Goal: Obtain resource: Download file/media

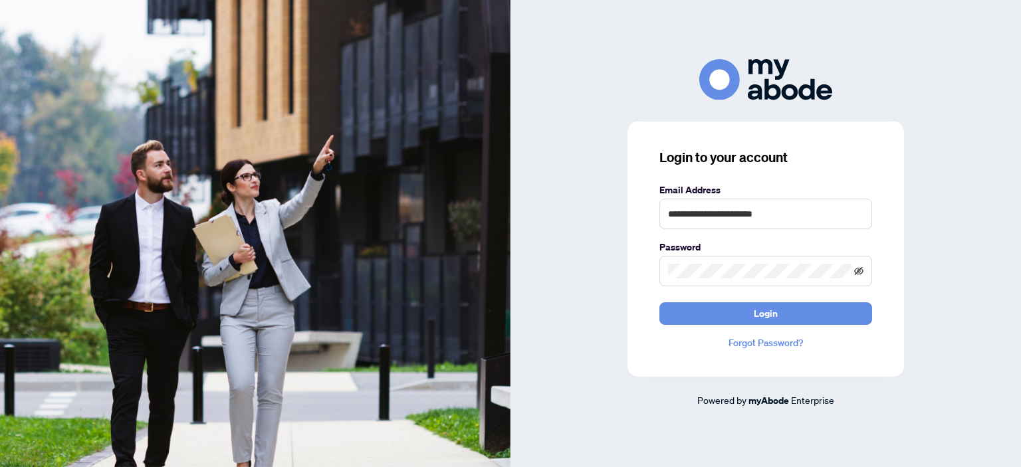
click at [861, 271] on icon "eye-invisible" at bounding box center [858, 271] width 9 height 9
click at [814, 313] on button "Login" at bounding box center [765, 313] width 213 height 23
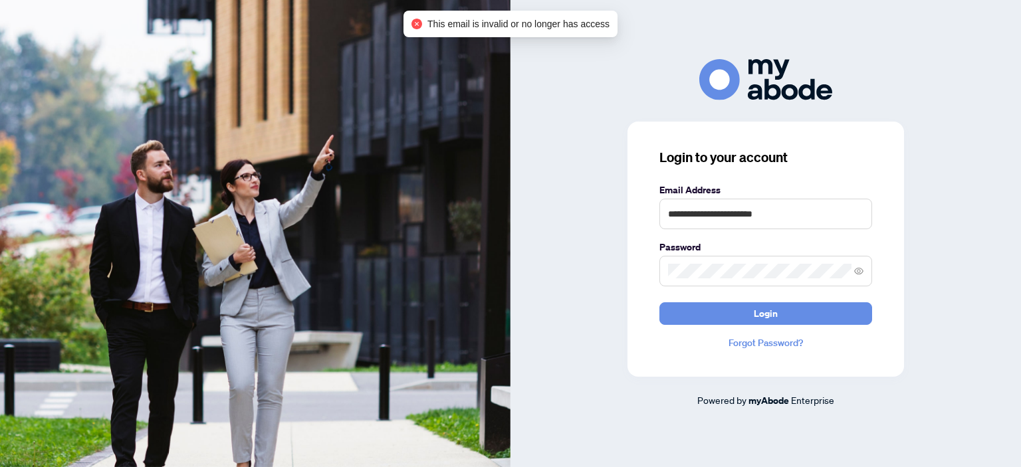
drag, startPoint x: 758, startPoint y: 314, endPoint x: 819, endPoint y: 337, distance: 65.4
click at [761, 316] on span "Login" at bounding box center [766, 313] width 24 height 21
drag, startPoint x: 795, startPoint y: 209, endPoint x: 594, endPoint y: 224, distance: 202.0
click at [593, 223] on div "**********" at bounding box center [766, 233] width 511 height 348
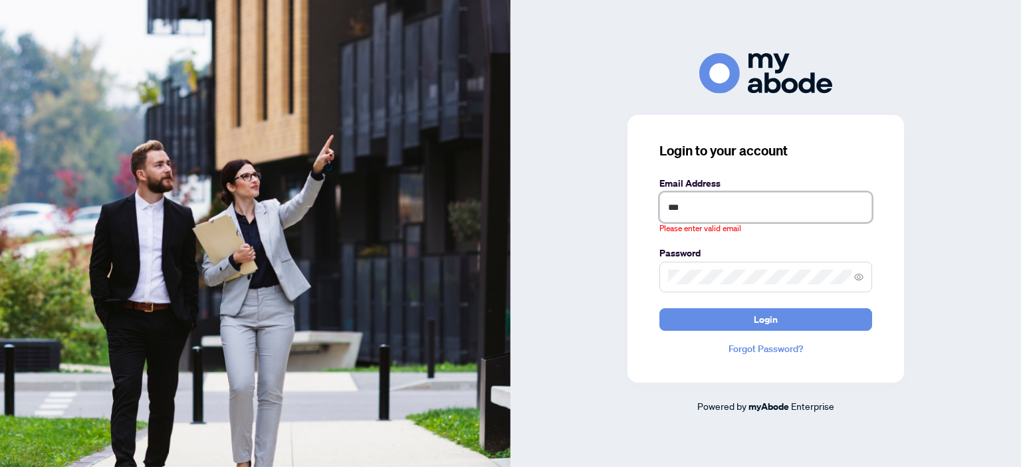
type input "**********"
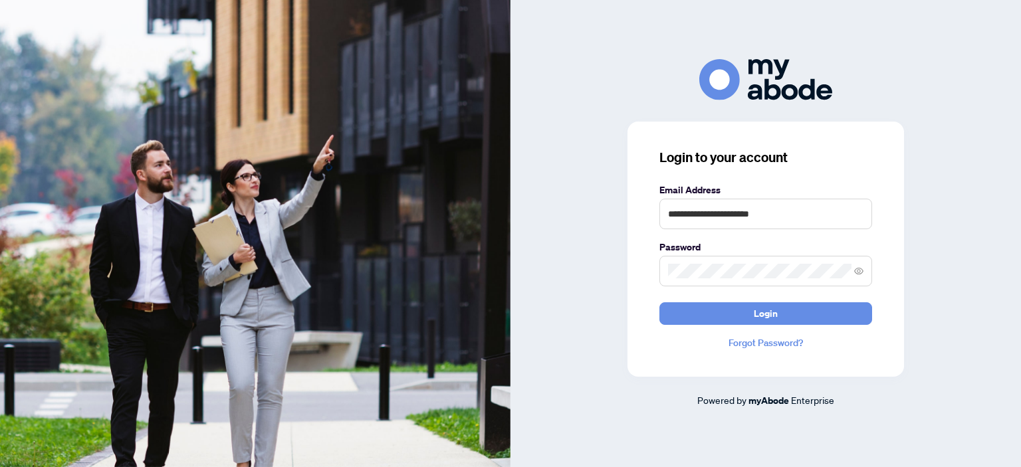
drag, startPoint x: 798, startPoint y: 313, endPoint x: 1020, endPoint y: 424, distance: 248.8
click at [800, 314] on button "Login" at bounding box center [765, 313] width 213 height 23
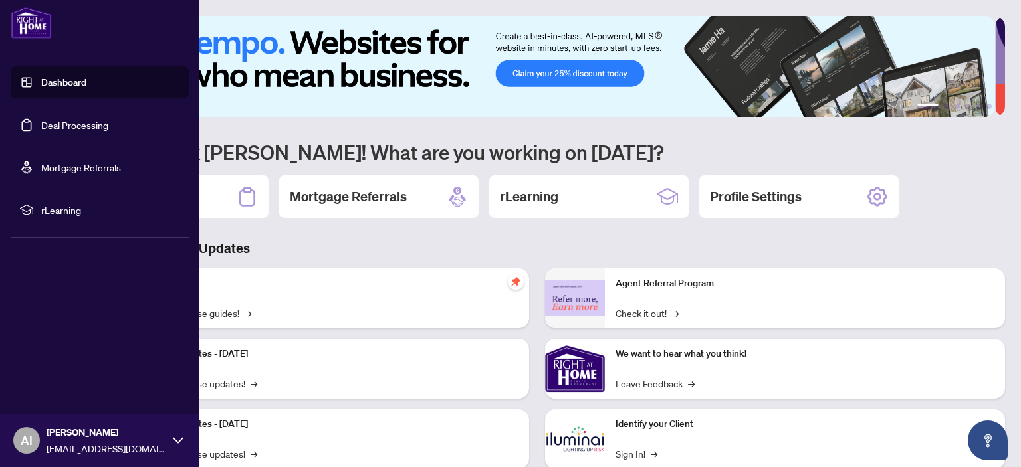
click at [69, 124] on link "Deal Processing" at bounding box center [74, 125] width 67 height 12
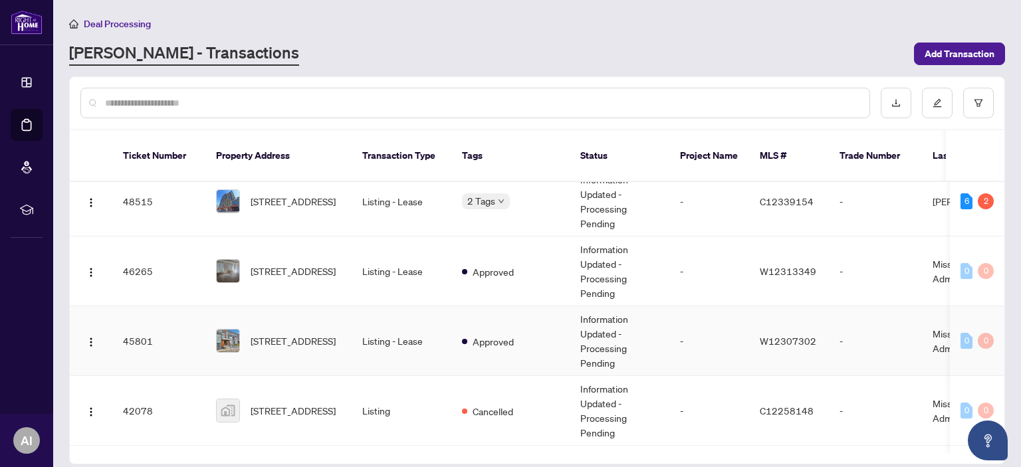
scroll to position [133, 0]
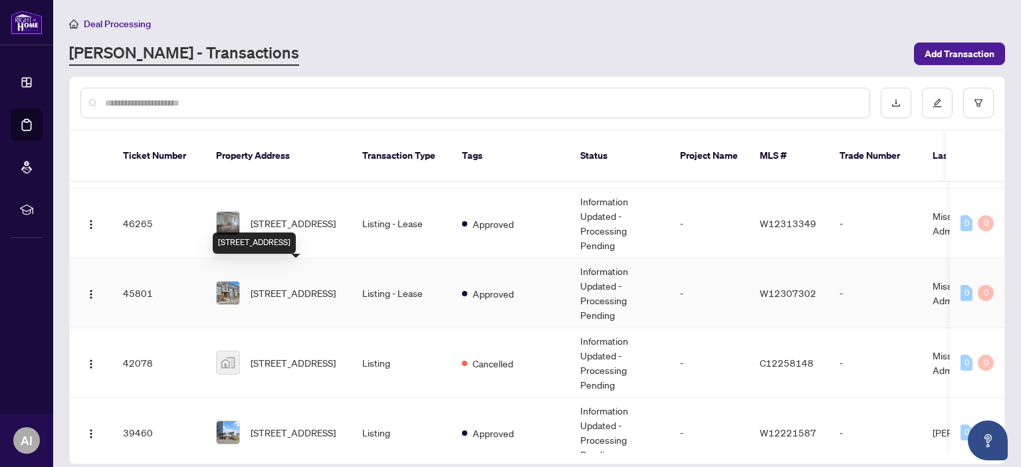
click at [308, 286] on span "[STREET_ADDRESS]" at bounding box center [293, 293] width 85 height 15
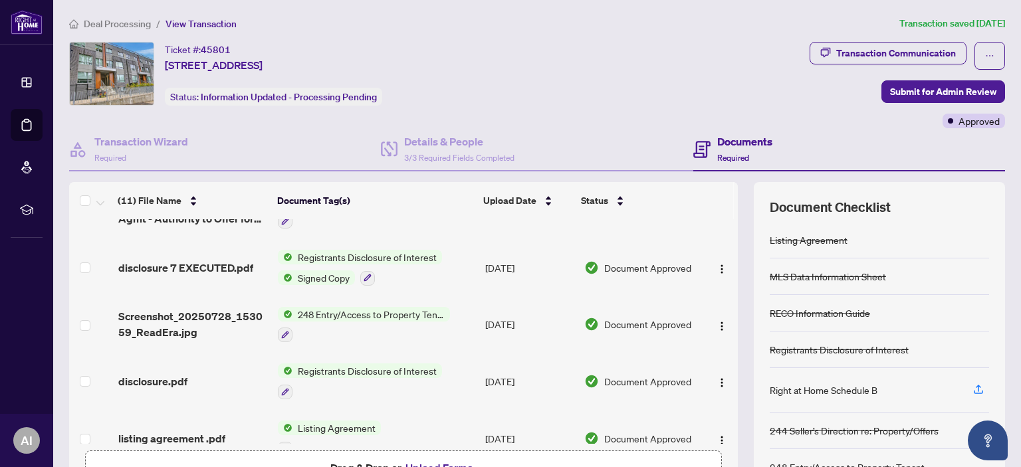
scroll to position [133, 0]
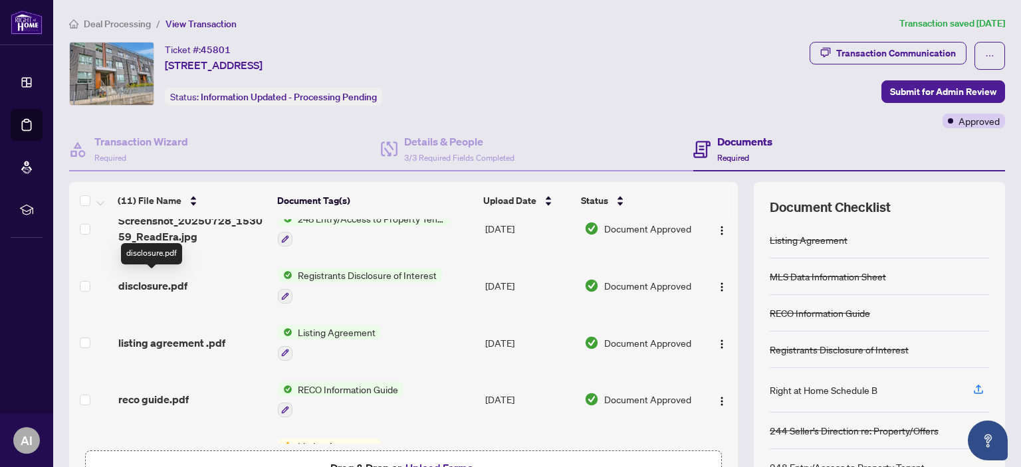
click at [164, 281] on span "disclosure.pdf" at bounding box center [152, 286] width 69 height 16
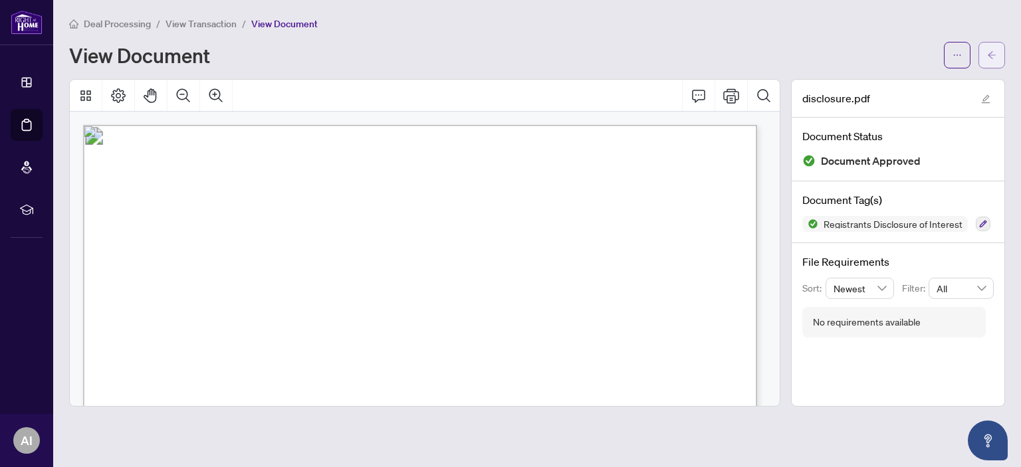
click at [995, 57] on icon "arrow-left" at bounding box center [991, 55] width 9 height 9
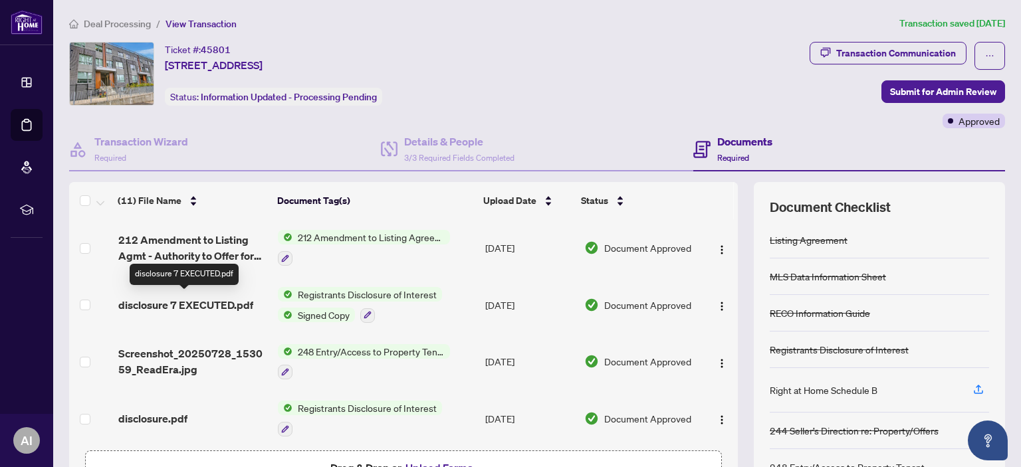
click at [211, 300] on span "disclosure 7 EXECUTED.pdf" at bounding box center [185, 305] width 135 height 16
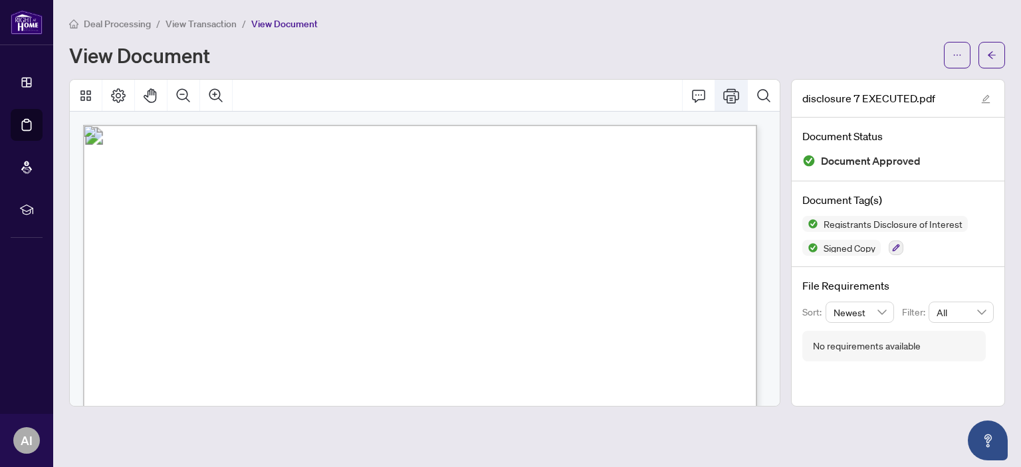
click at [736, 96] on icon "Print" at bounding box center [731, 95] width 16 height 15
click at [730, 96] on icon "Print" at bounding box center [731, 96] width 16 height 16
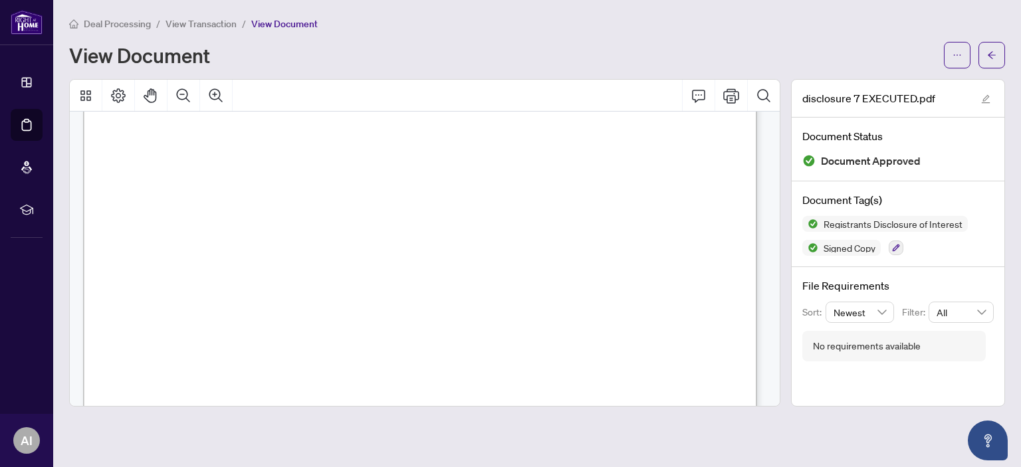
scroll to position [576, 0]
